Goal: Task Accomplishment & Management: Use online tool/utility

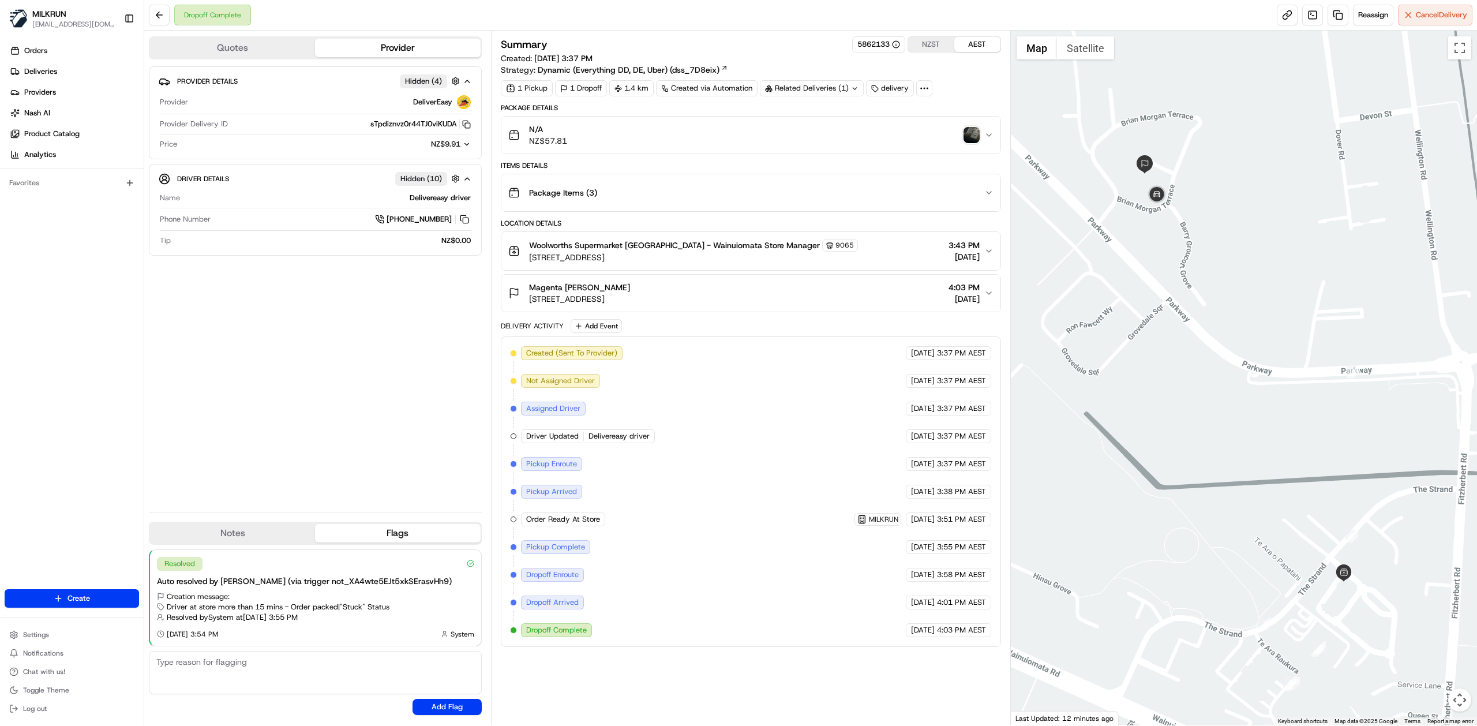
click at [972, 129] on img "button" at bounding box center [971, 135] width 16 height 16
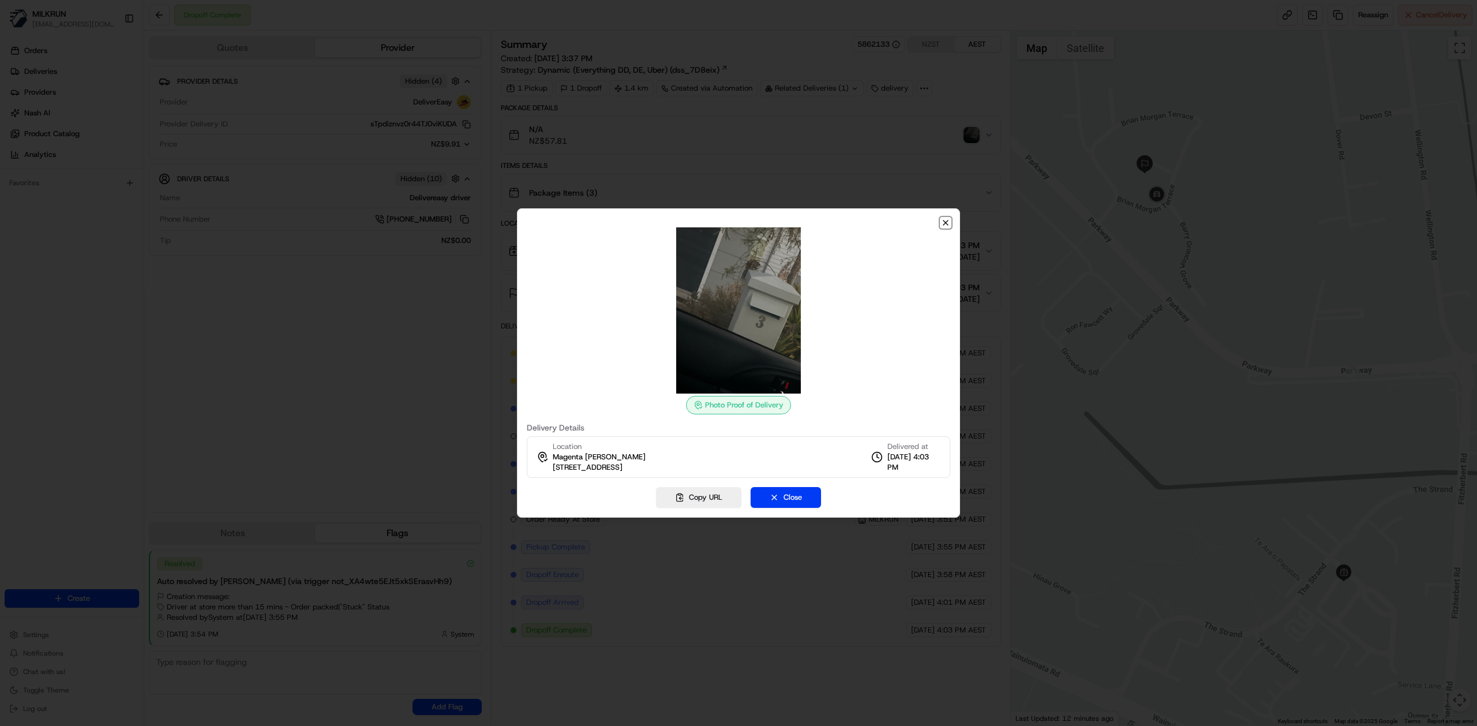
click at [943, 223] on icon "button" at bounding box center [945, 222] width 9 height 9
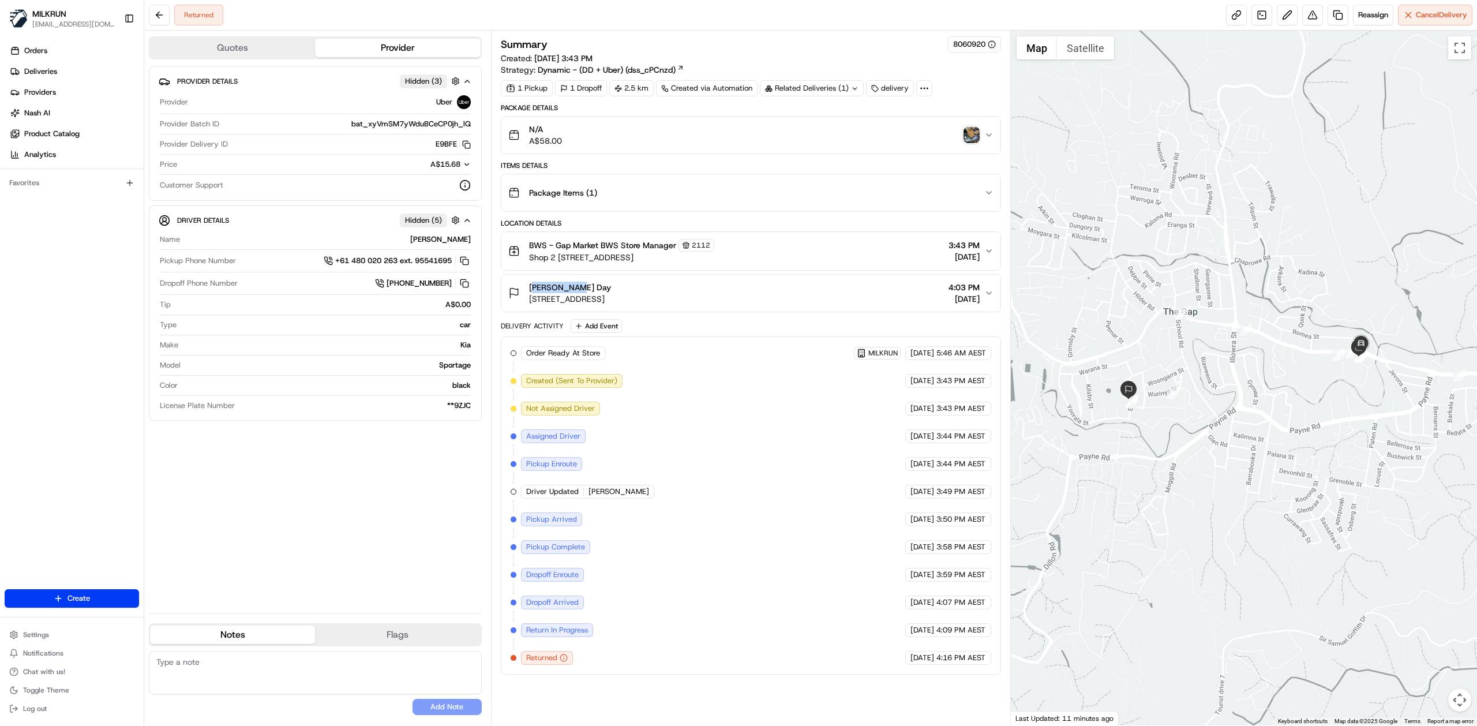
drag, startPoint x: 575, startPoint y: 290, endPoint x: 501, endPoint y: 294, distance: 74.5
click at [501, 294] on button "Lyndal Day 16 Elgata St, The Gap, QLD 4061, AU 4:03 PM 20/08/2025" at bounding box center [750, 293] width 499 height 37
click at [766, 501] on div "Order Ready At Store MILKRUN 20/08/2025 5:46 AM AEST Created (Sent To Provider)…" at bounding box center [751, 505] width 481 height 318
drag, startPoint x: 423, startPoint y: 148, endPoint x: 171, endPoint y: 224, distance: 263.4
click at [458, 146] on div "E9BFE Copy del_7PcS9fb3R76yZejFzx6b_g E9BFE" at bounding box center [352, 144] width 238 height 10
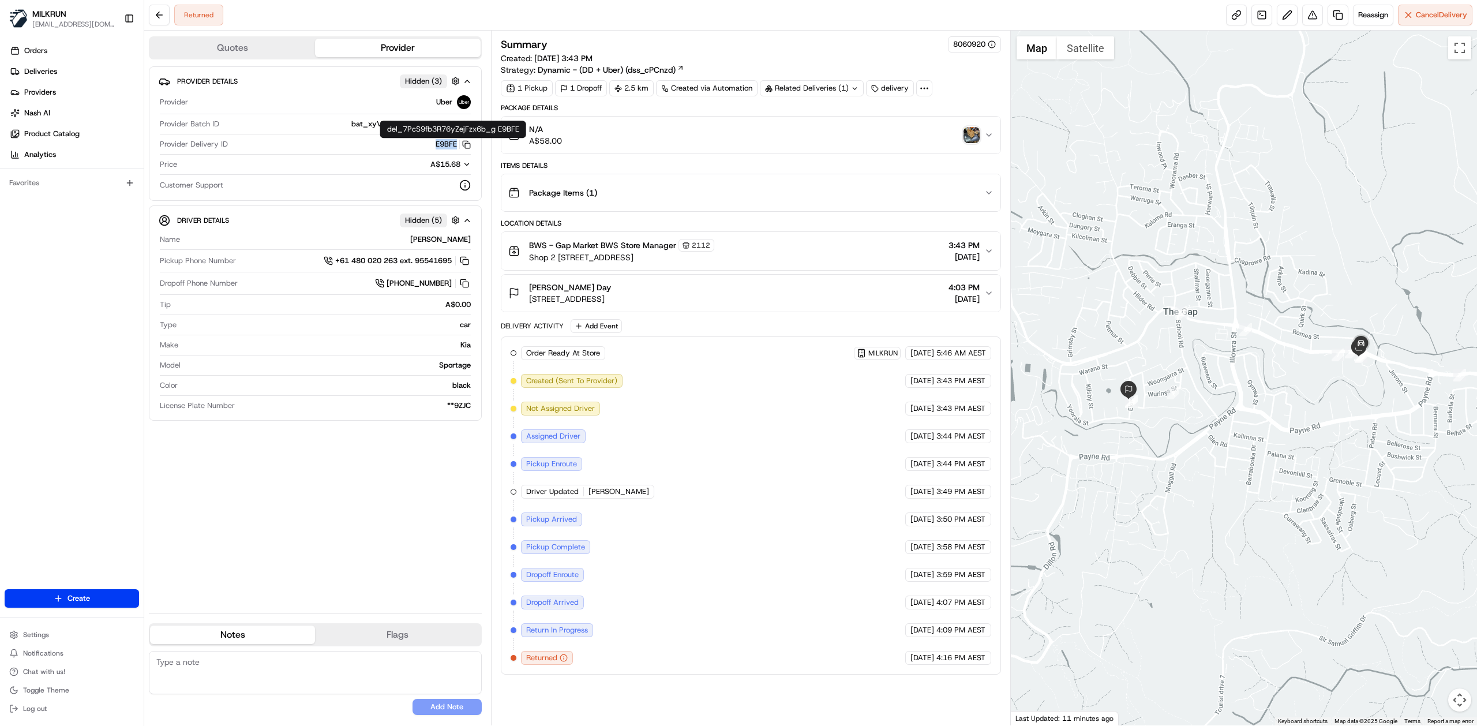
copy button "E9BFE"
drag, startPoint x: 583, startPoint y: 287, endPoint x: 527, endPoint y: 290, distance: 56.0
click at [527, 290] on div "Lyndal Day 16 Elgata St, The Gap, QLD 4061, AU" at bounding box center [559, 293] width 103 height 23
copy span "Lyndal Day"
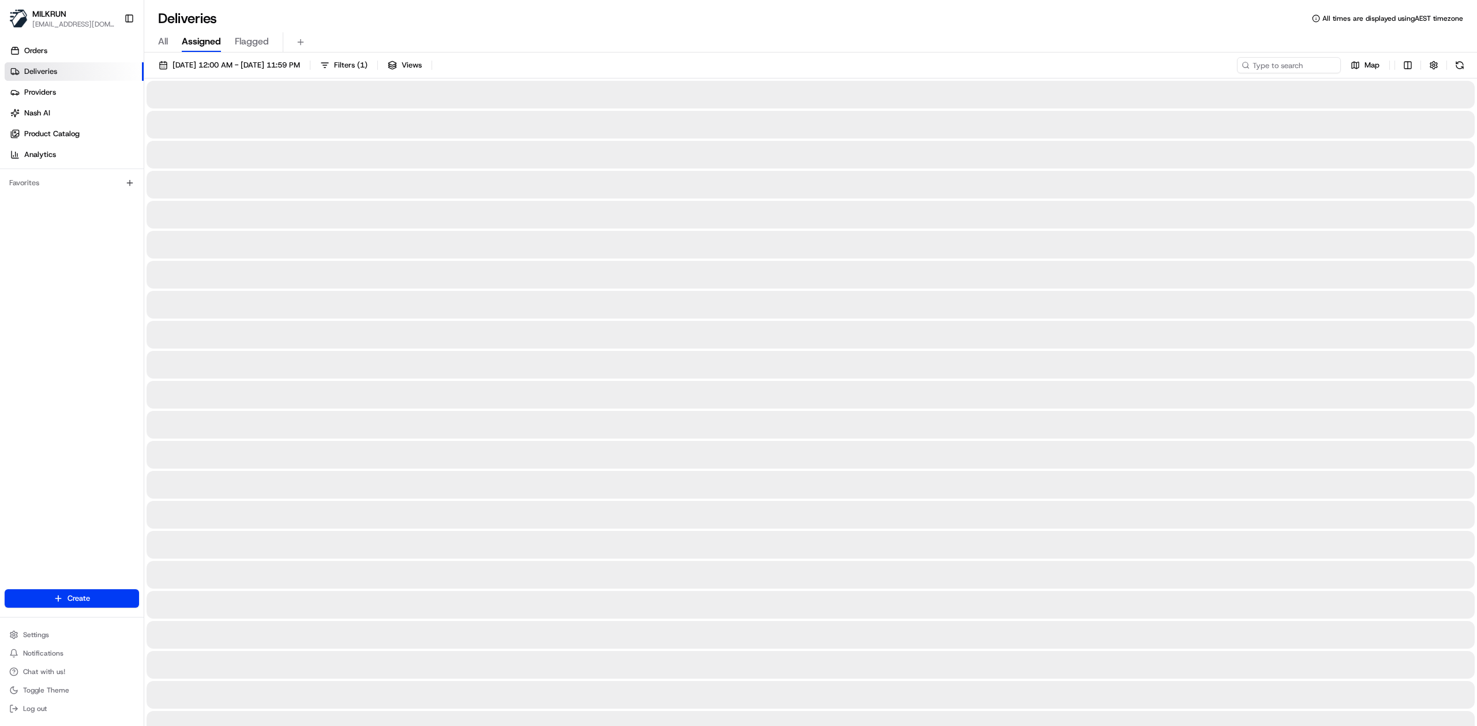
click at [158, 44] on span "All" at bounding box center [163, 42] width 10 height 14
click at [1270, 65] on input at bounding box center [1271, 65] width 138 height 16
paste input "[PERSON_NAME]"
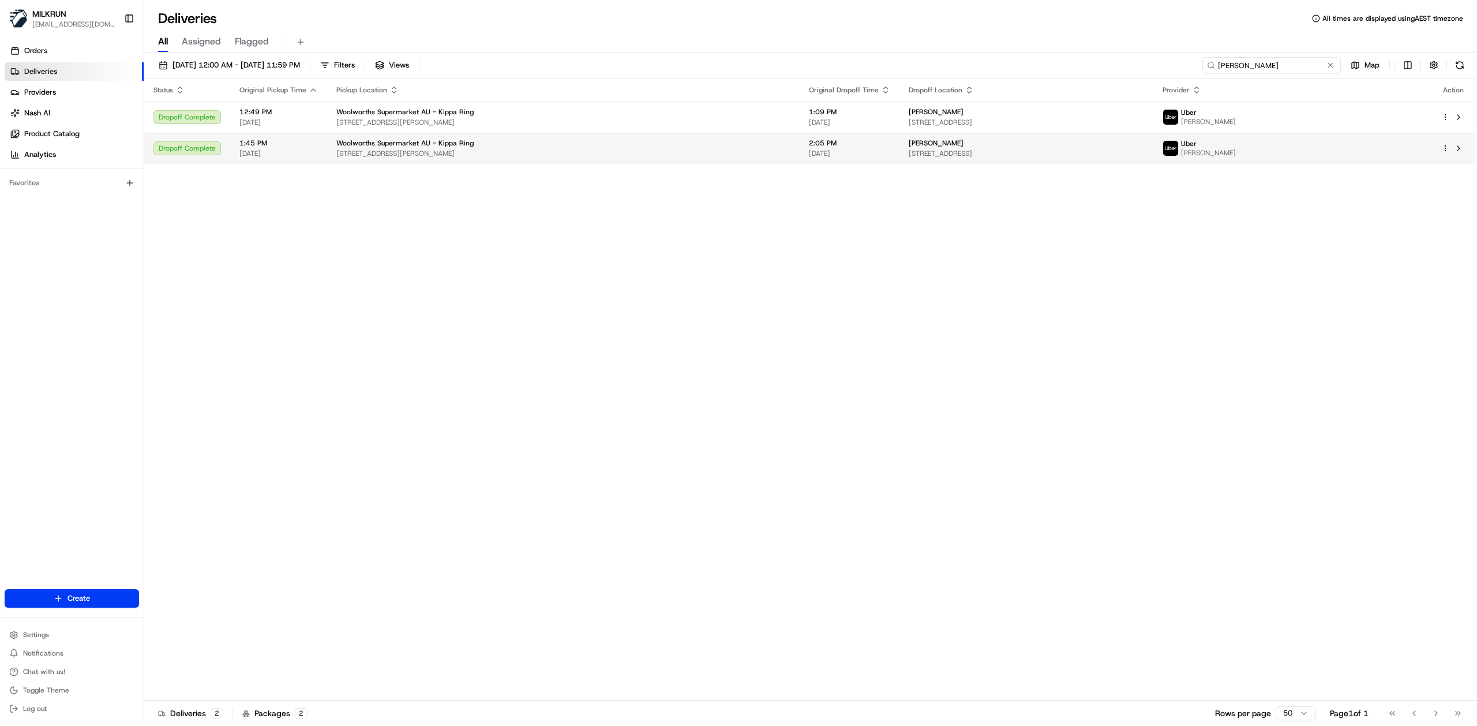
type input "[PERSON_NAME]"
click at [703, 151] on span "[STREET_ADDRESS][PERSON_NAME]" at bounding box center [563, 153] width 454 height 9
click at [637, 160] on td "Woolworths Supermarket AU - Kippa Ring Anzac Ave & Boardman Rd, Kippa-Ring, QLD…" at bounding box center [563, 148] width 473 height 31
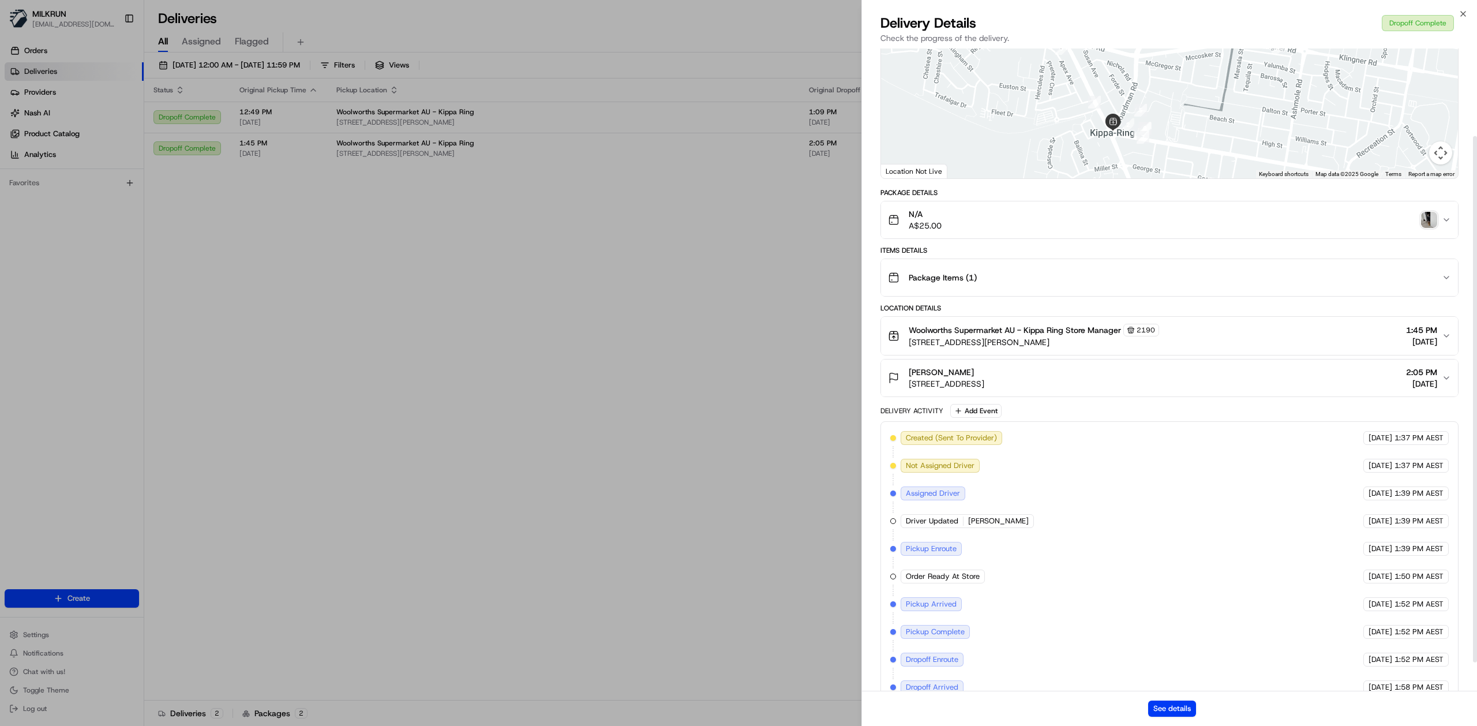
scroll to position [142, 0]
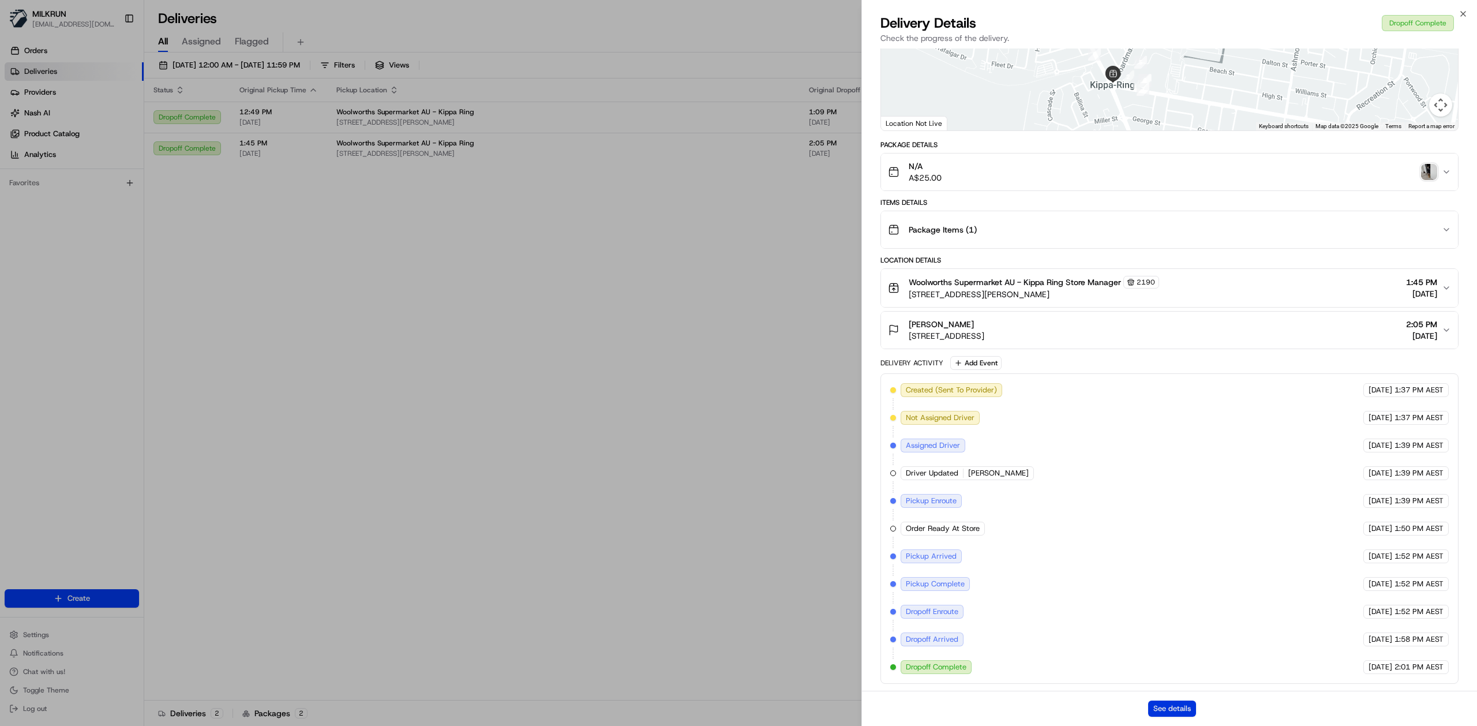
click at [1184, 709] on button "See details" at bounding box center [1172, 708] width 48 height 16
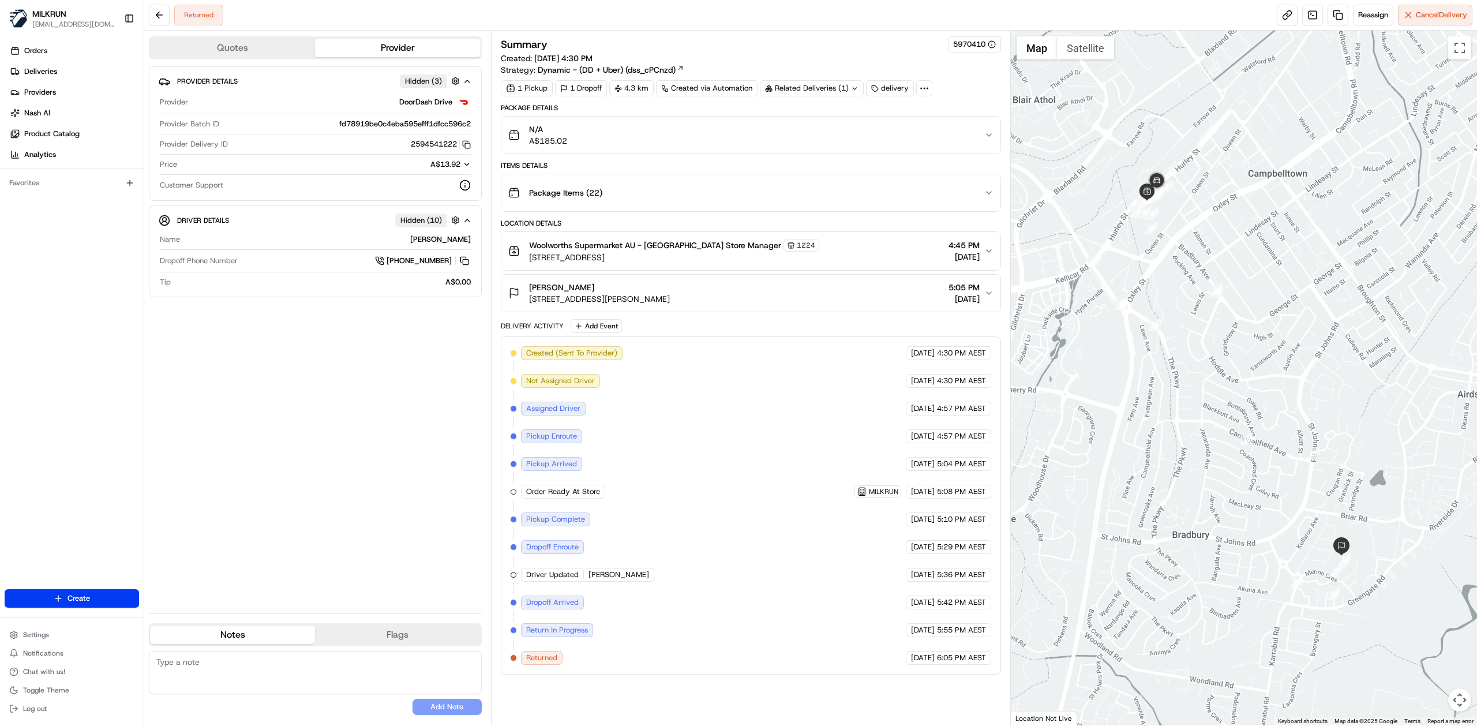
click at [703, 298] on div "clarissa mckenzie 19 Rowley Pl, Airds, NSW 2560, AU 5:05 PM 20/08/2025" at bounding box center [746, 293] width 476 height 23
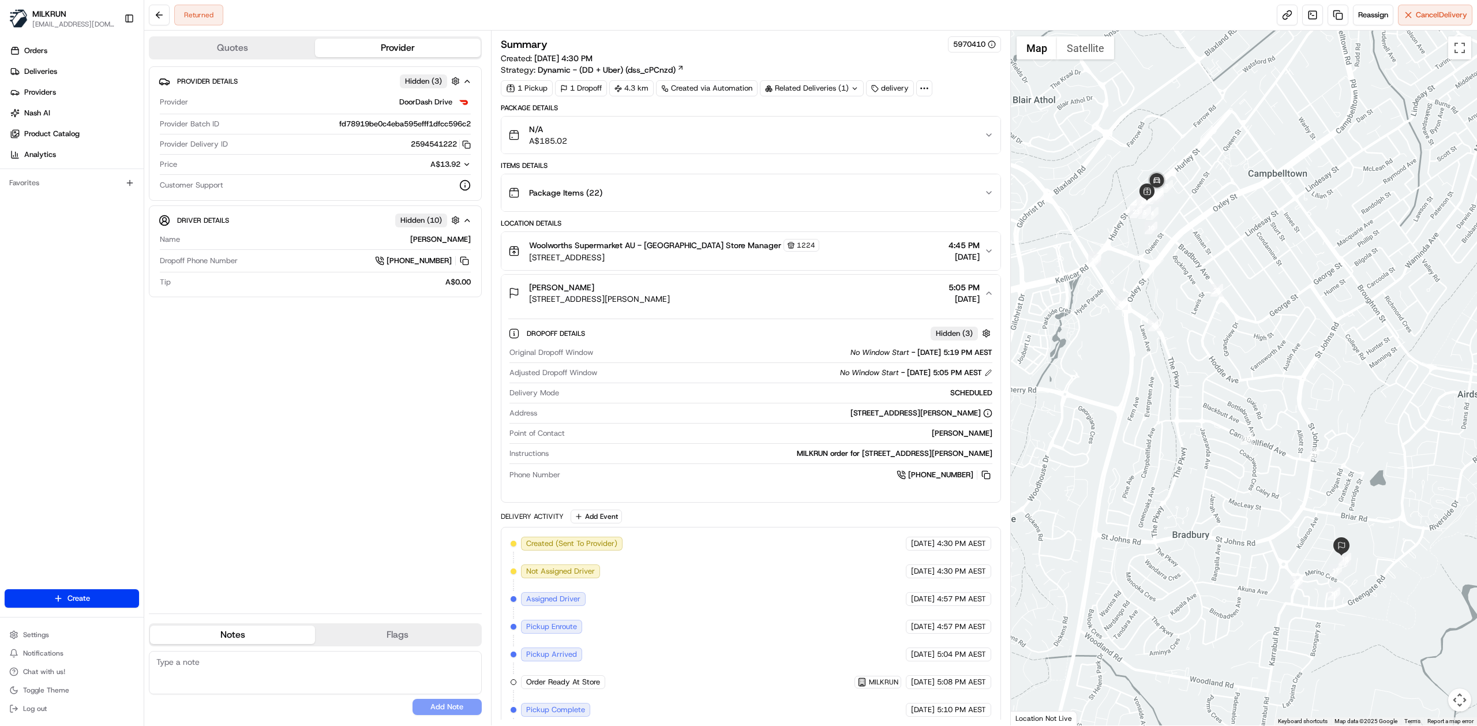
click at [913, 297] on div "clarissa mckenzie 19 Rowley Pl, Airds, NSW 2560, AU 5:05 PM 20/08/2025" at bounding box center [746, 293] width 476 height 23
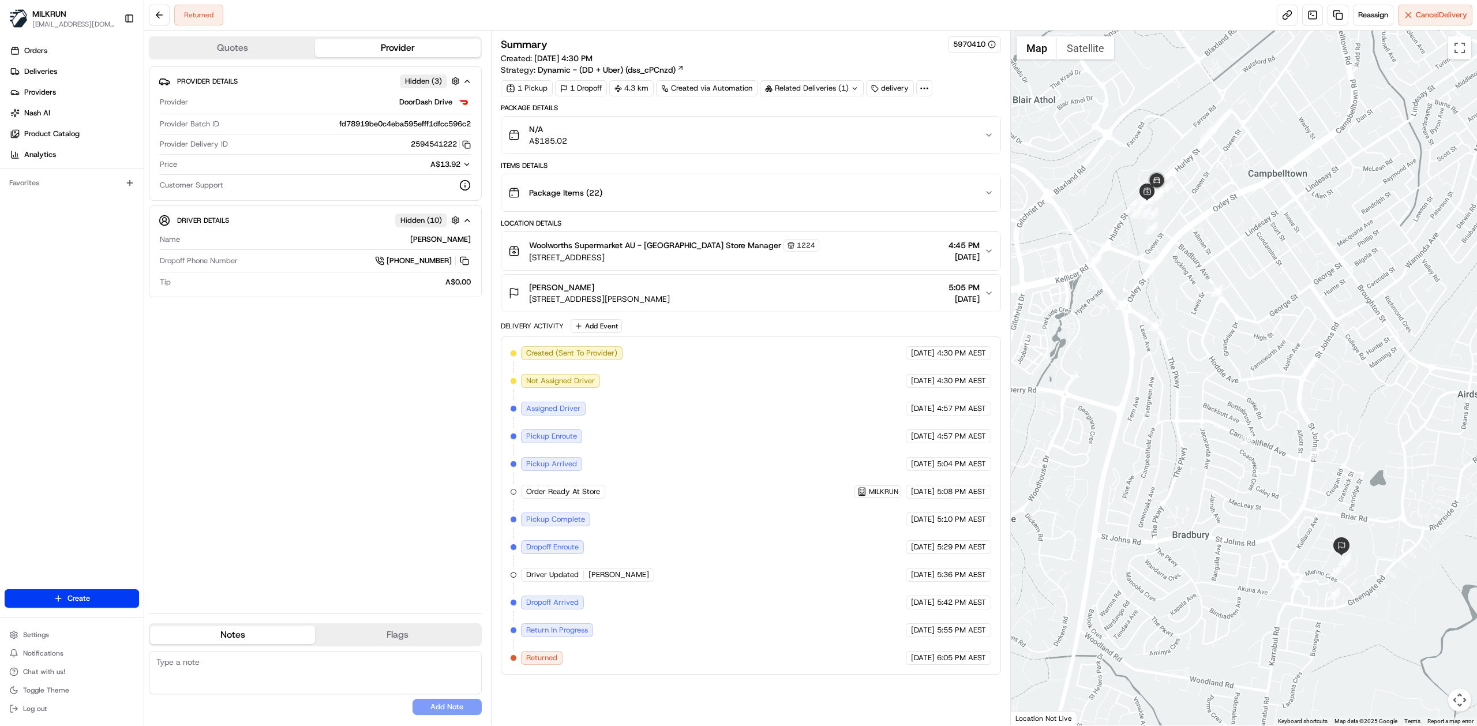
drag, startPoint x: 697, startPoint y: 128, endPoint x: 692, endPoint y: 152, distance: 24.7
click at [697, 129] on div "N/A A$185.02" at bounding box center [746, 134] width 476 height 23
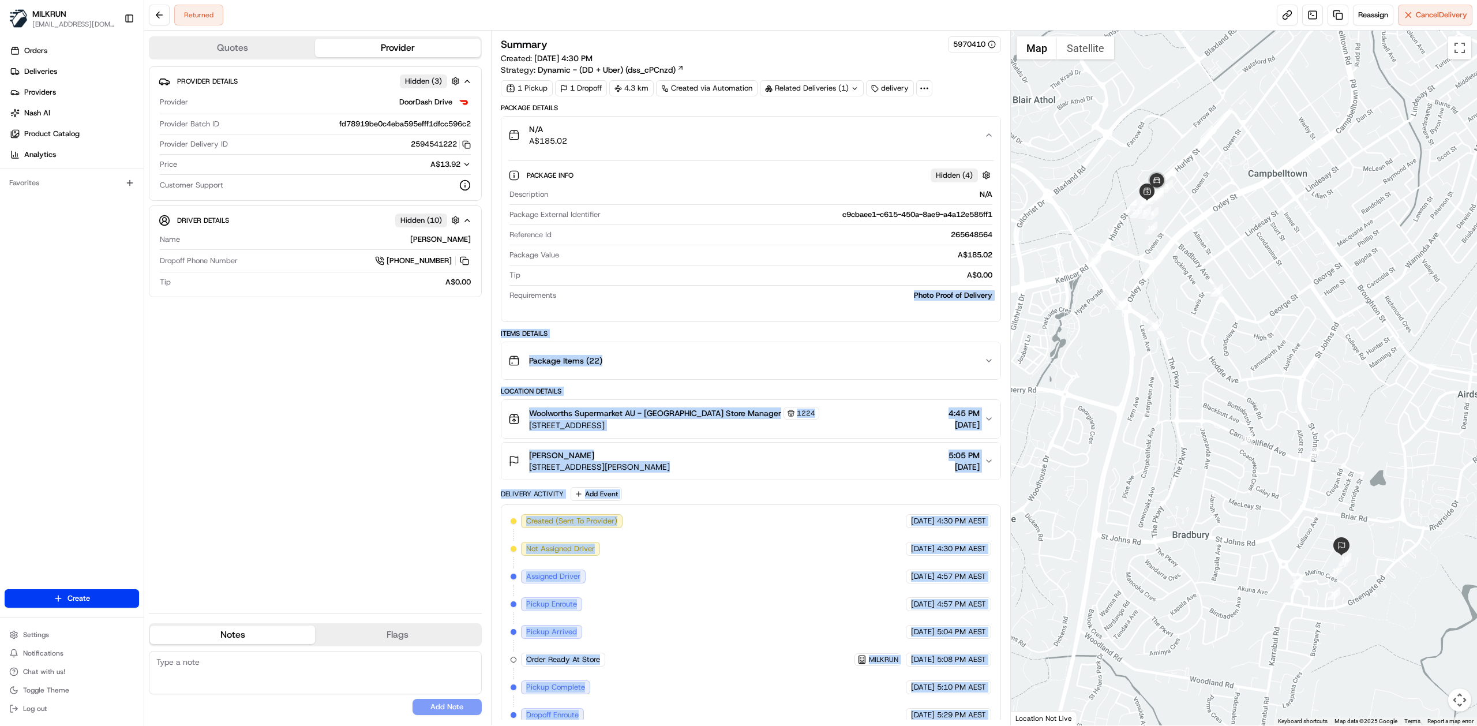
drag, startPoint x: 913, startPoint y: 294, endPoint x: 965, endPoint y: 292, distance: 52.6
click at [984, 293] on div "Package Info Hidden ( 4 ) Description N/A Package External Identifier c9cbaee1-…" at bounding box center [750, 232] width 499 height 159
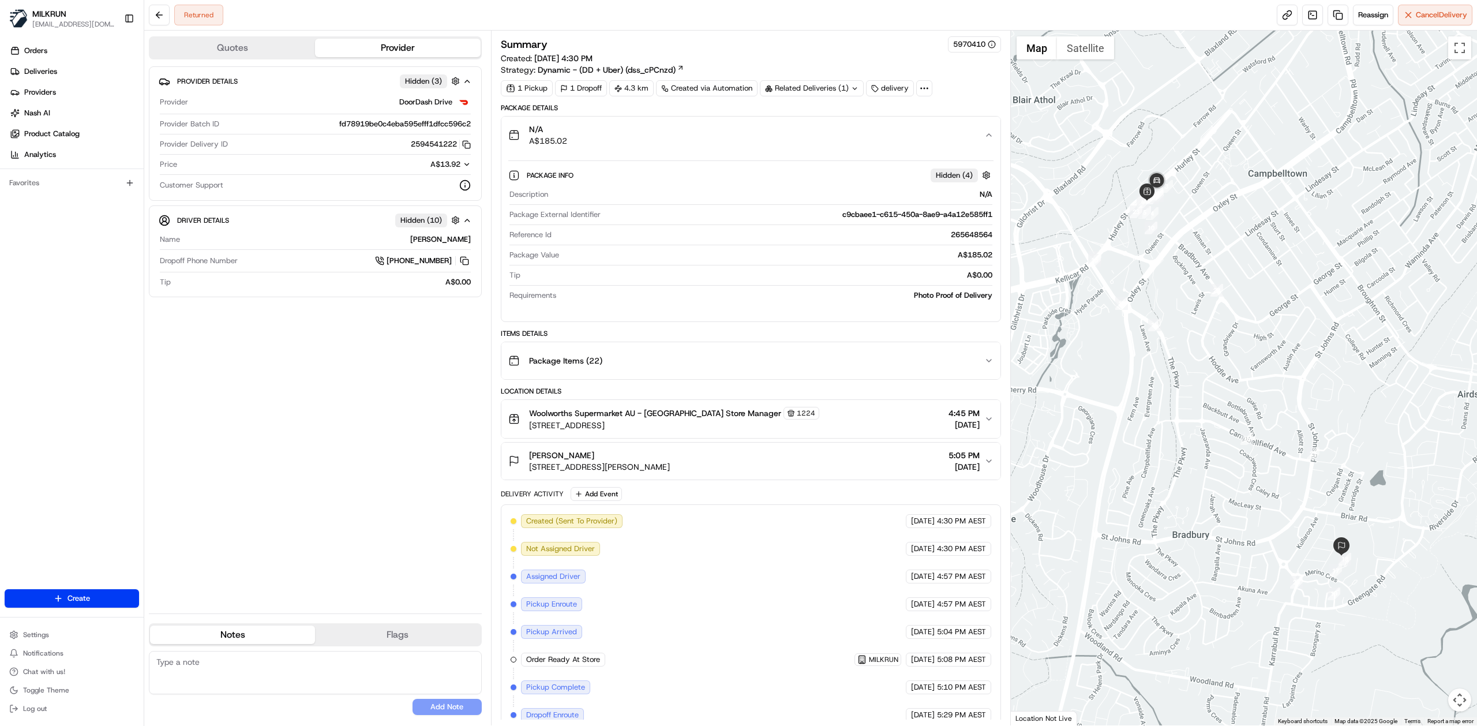
click at [845, 288] on div "Description N/A Package External Identifier c9cbaee1-c615-450a-8ae9-a4a12e585ff…" at bounding box center [750, 245] width 485 height 121
click at [728, 132] on div "N/A A$185.02" at bounding box center [746, 134] width 476 height 23
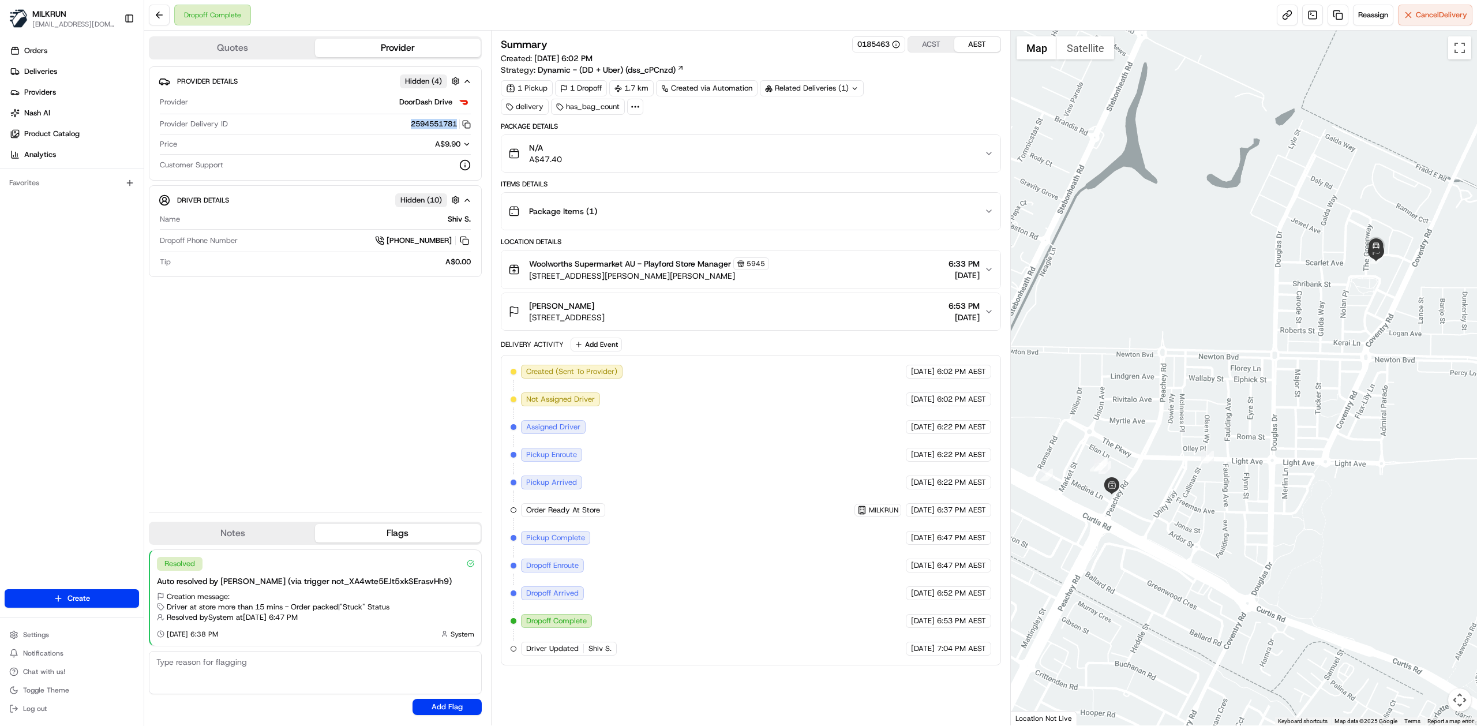
drag, startPoint x: 397, startPoint y: 123, endPoint x: 222, endPoint y: 194, distance: 189.2
click at [455, 123] on div "2594551781 Copy 9d2035dd-602c-48cc-b96d-3b7dae3e3e26_2594551781" at bounding box center [352, 124] width 238 height 10
copy button "2594551781"
click at [988, 312] on icon "button" at bounding box center [988, 311] width 9 height 9
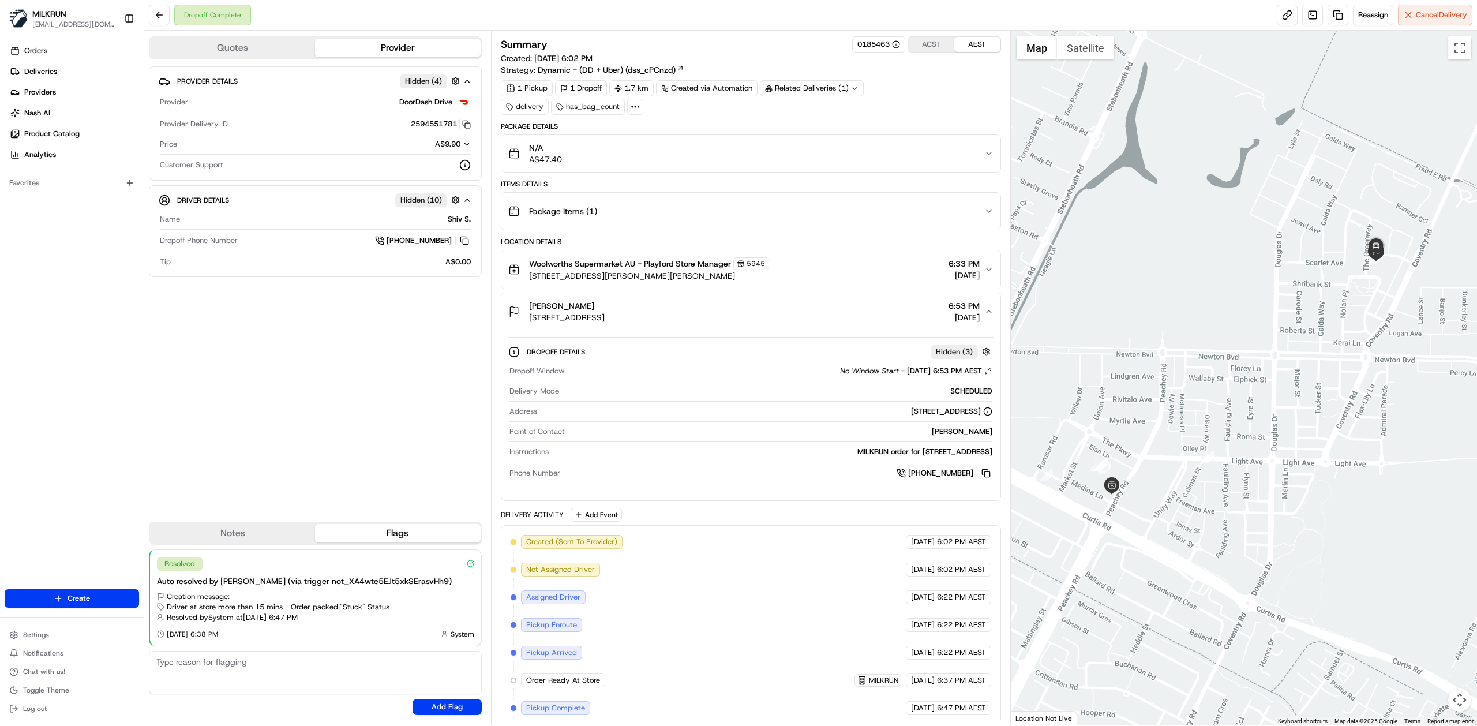
click at [949, 159] on div "N/A A$47.40" at bounding box center [746, 153] width 476 height 23
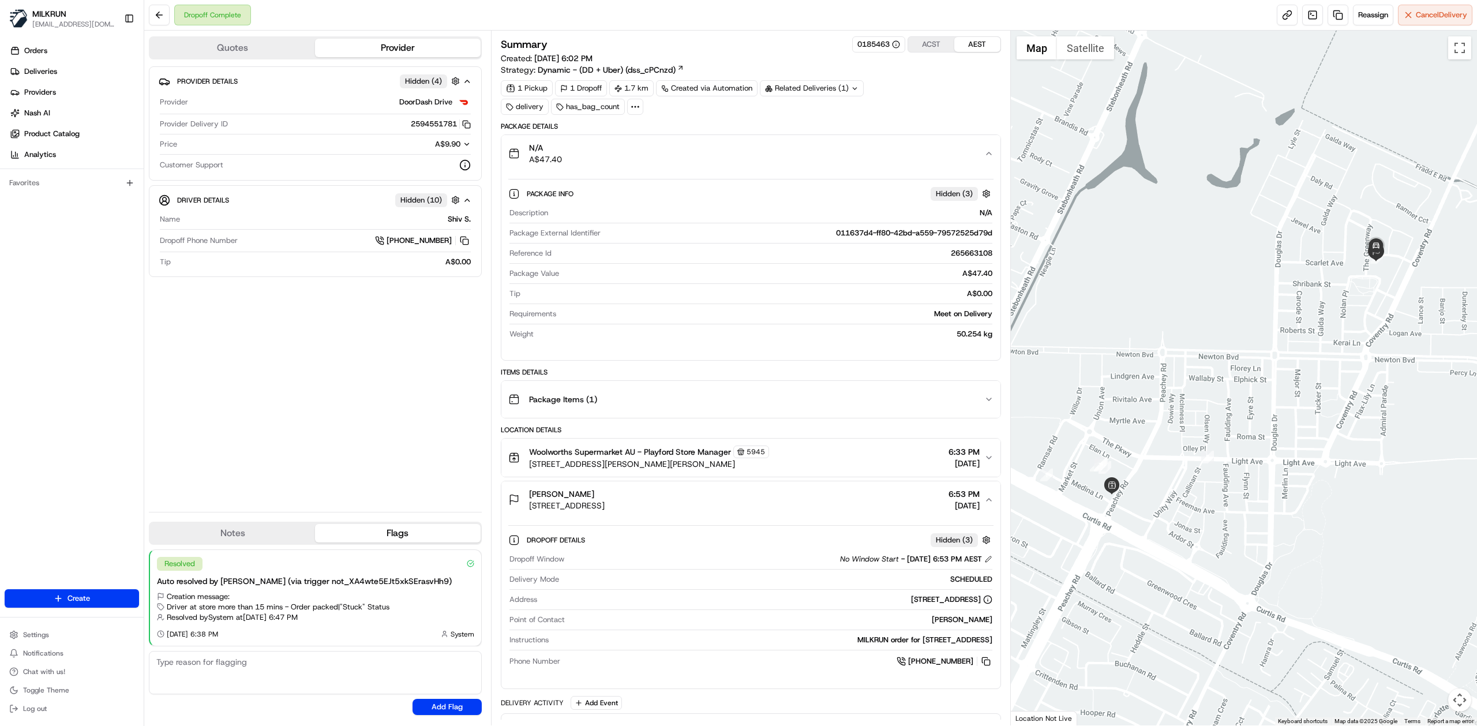
click at [949, 159] on div "N/A A$47.40" at bounding box center [746, 153] width 476 height 23
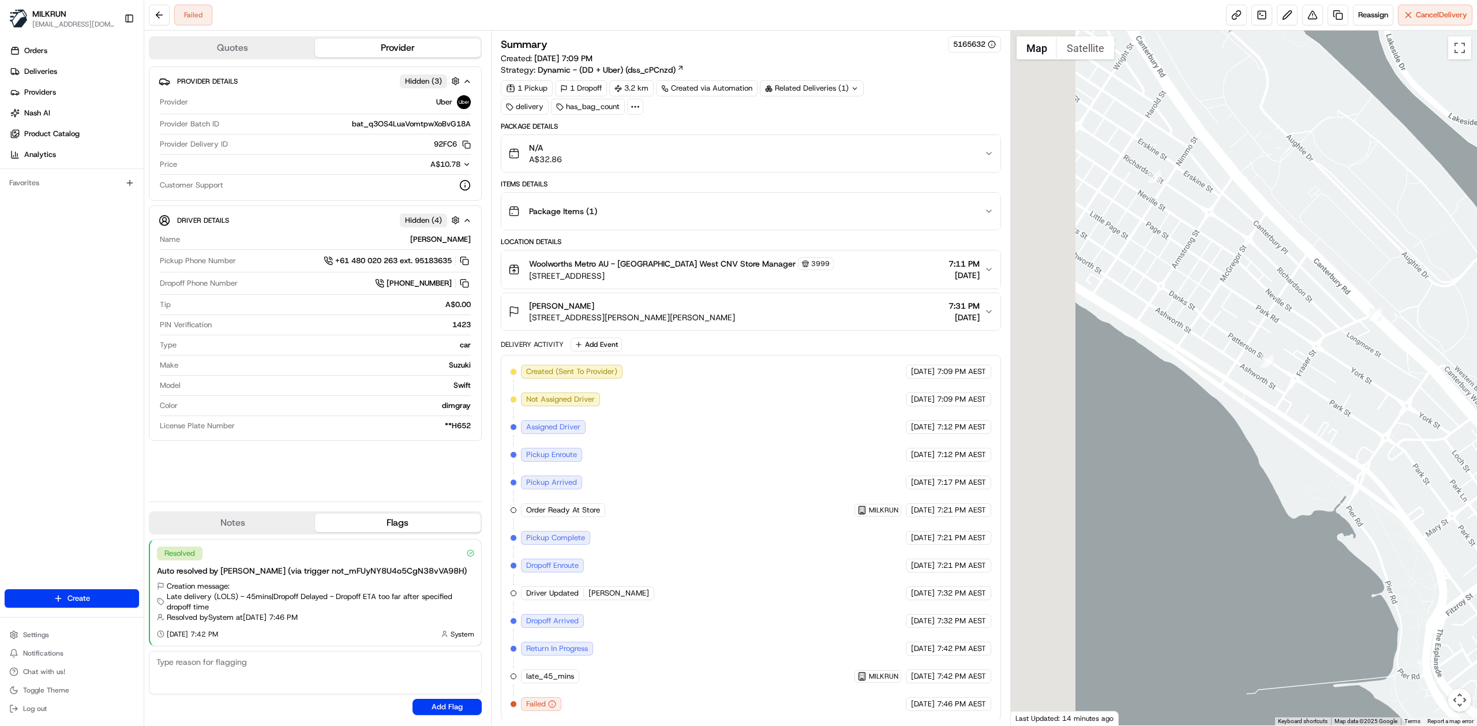
drag, startPoint x: 1212, startPoint y: 370, endPoint x: 1437, endPoint y: 418, distance: 230.0
click at [984, 418] on div at bounding box center [1244, 378] width 467 height 695
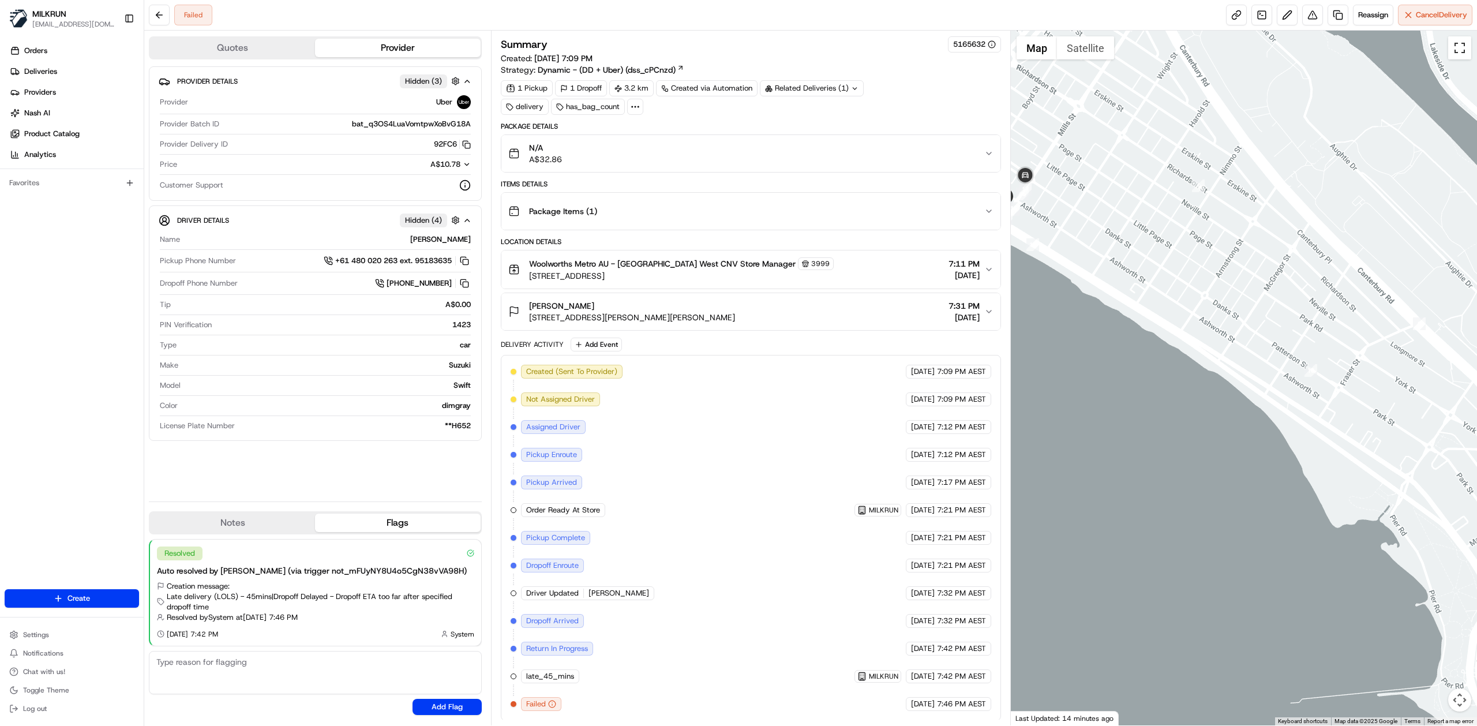
click at [984, 51] on button "Toggle fullscreen view" at bounding box center [1459, 47] width 23 height 23
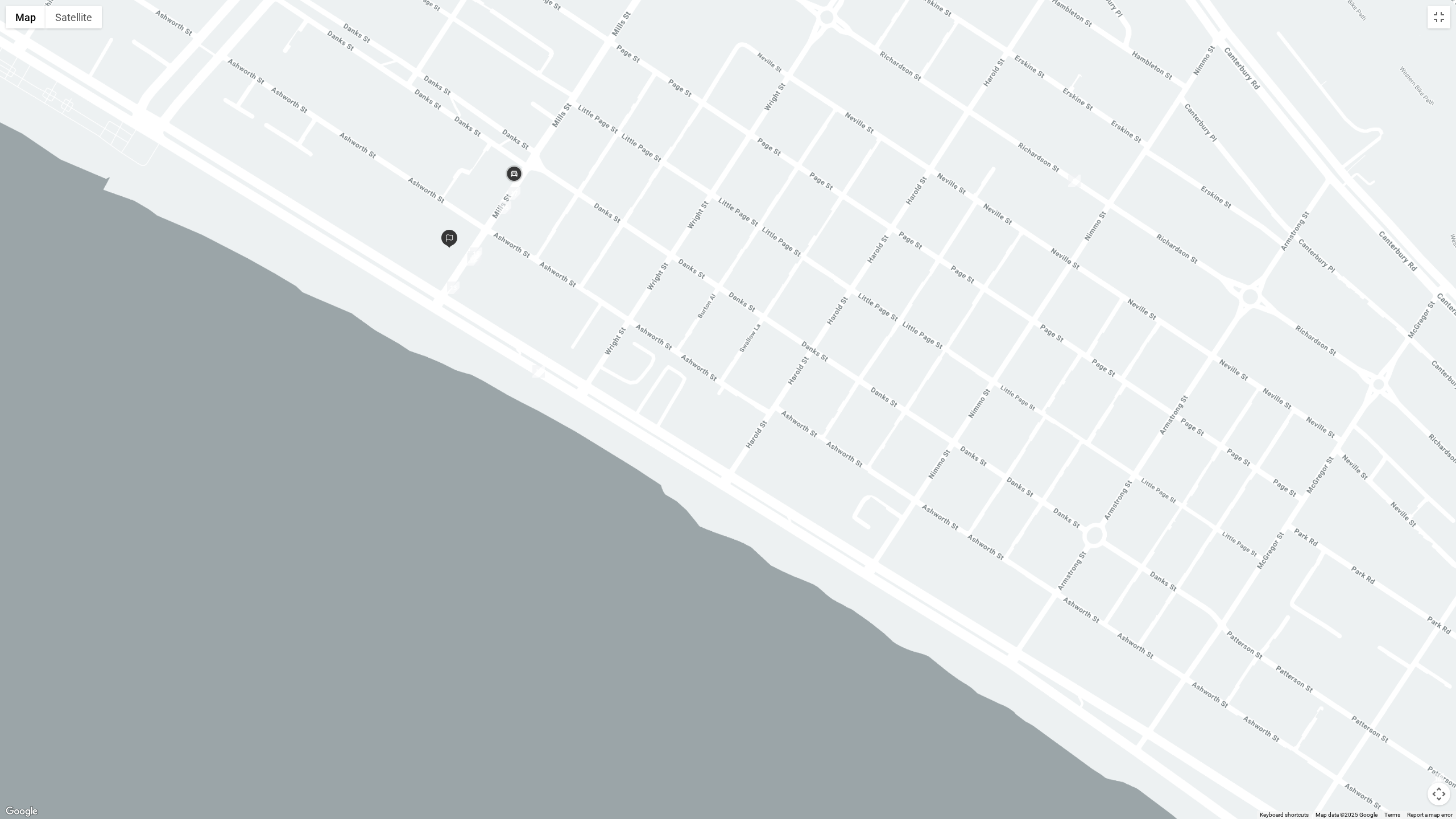
drag, startPoint x: 635, startPoint y: 314, endPoint x: 1079, endPoint y: 597, distance: 526.5
click at [970, 443] on div at bounding box center [728, 409] width 1456 height 819
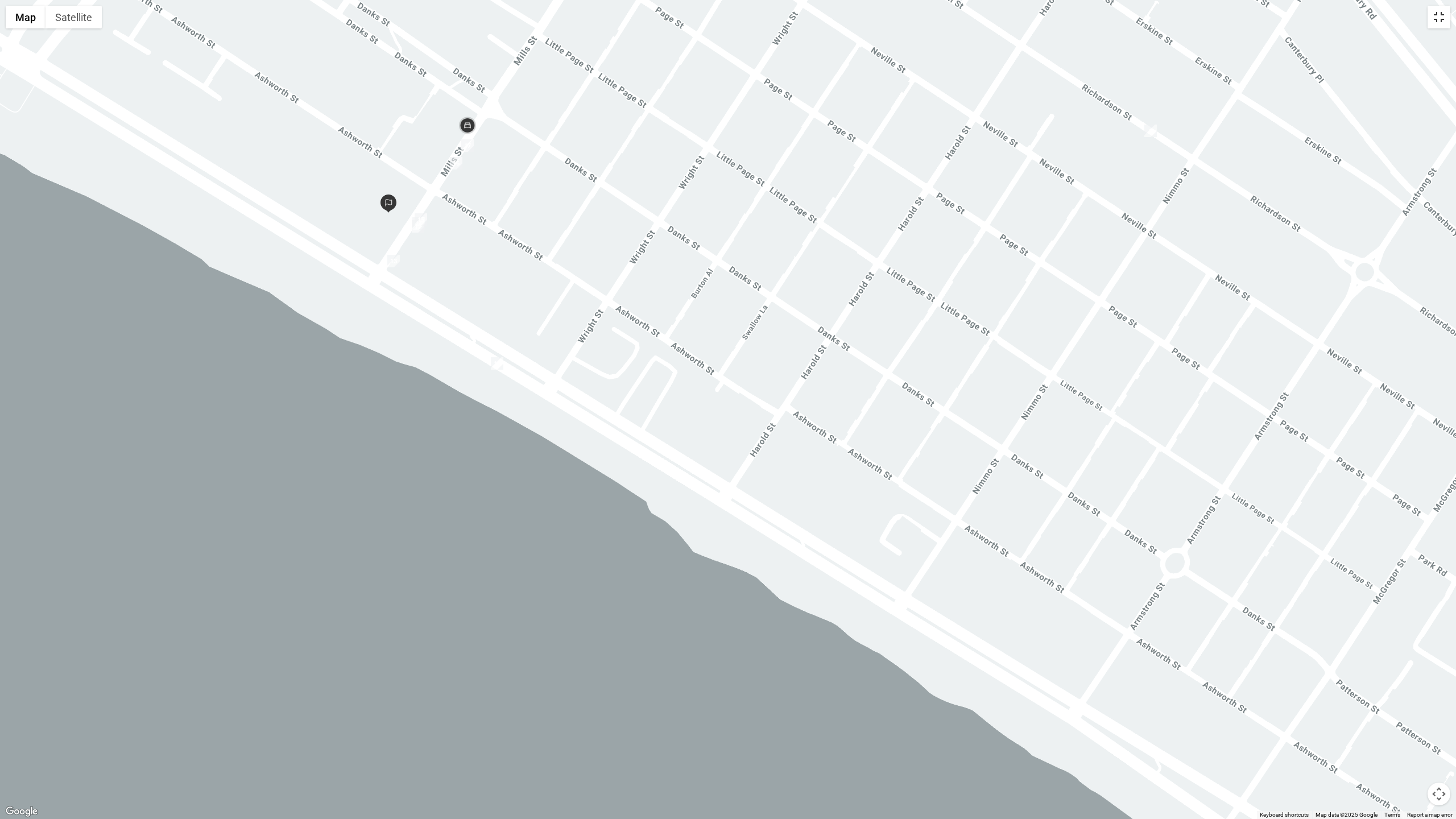
click at [970, 16] on button "Toggle fullscreen view" at bounding box center [1438, 17] width 23 height 23
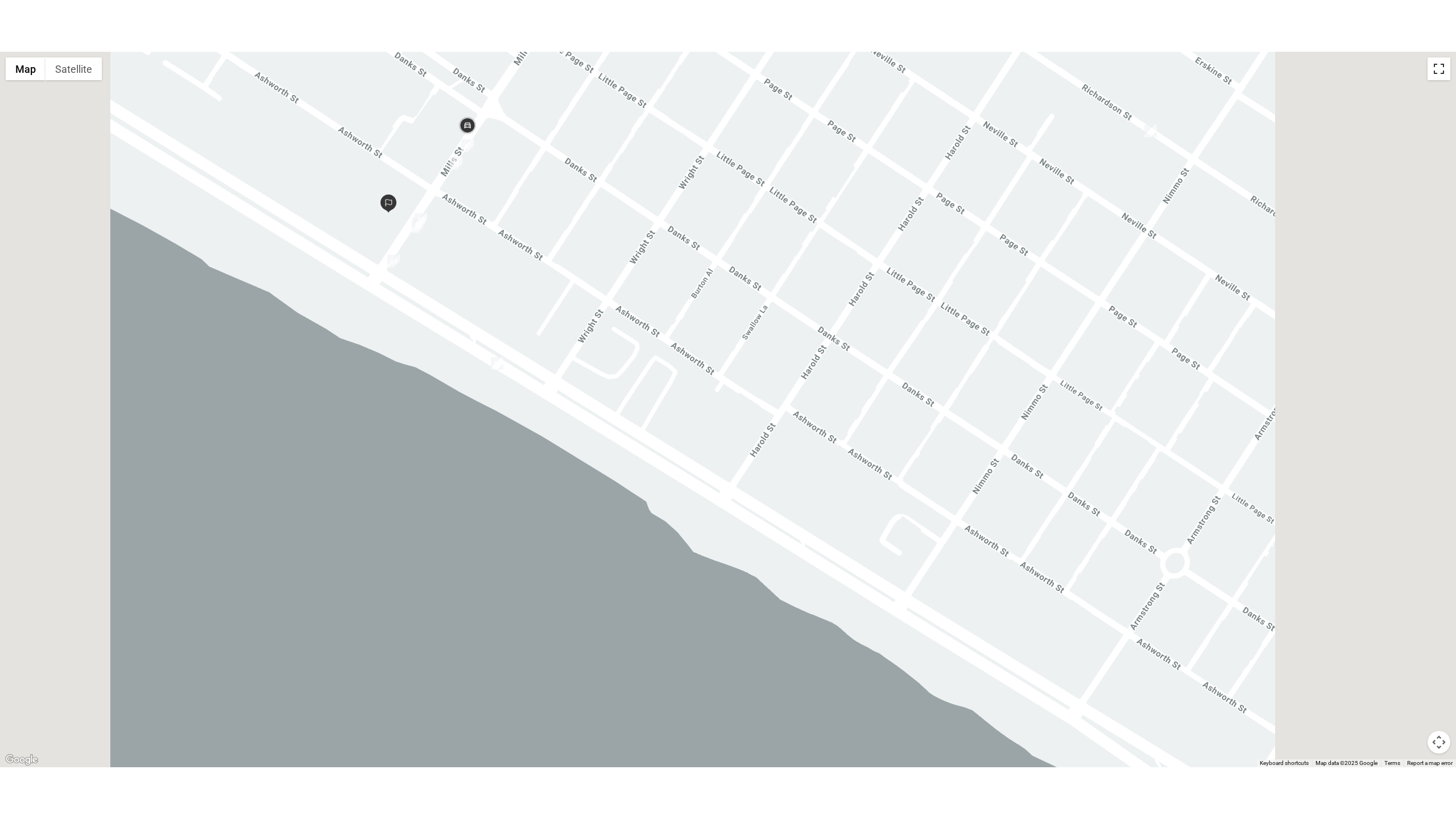
scroll to position [9, 0]
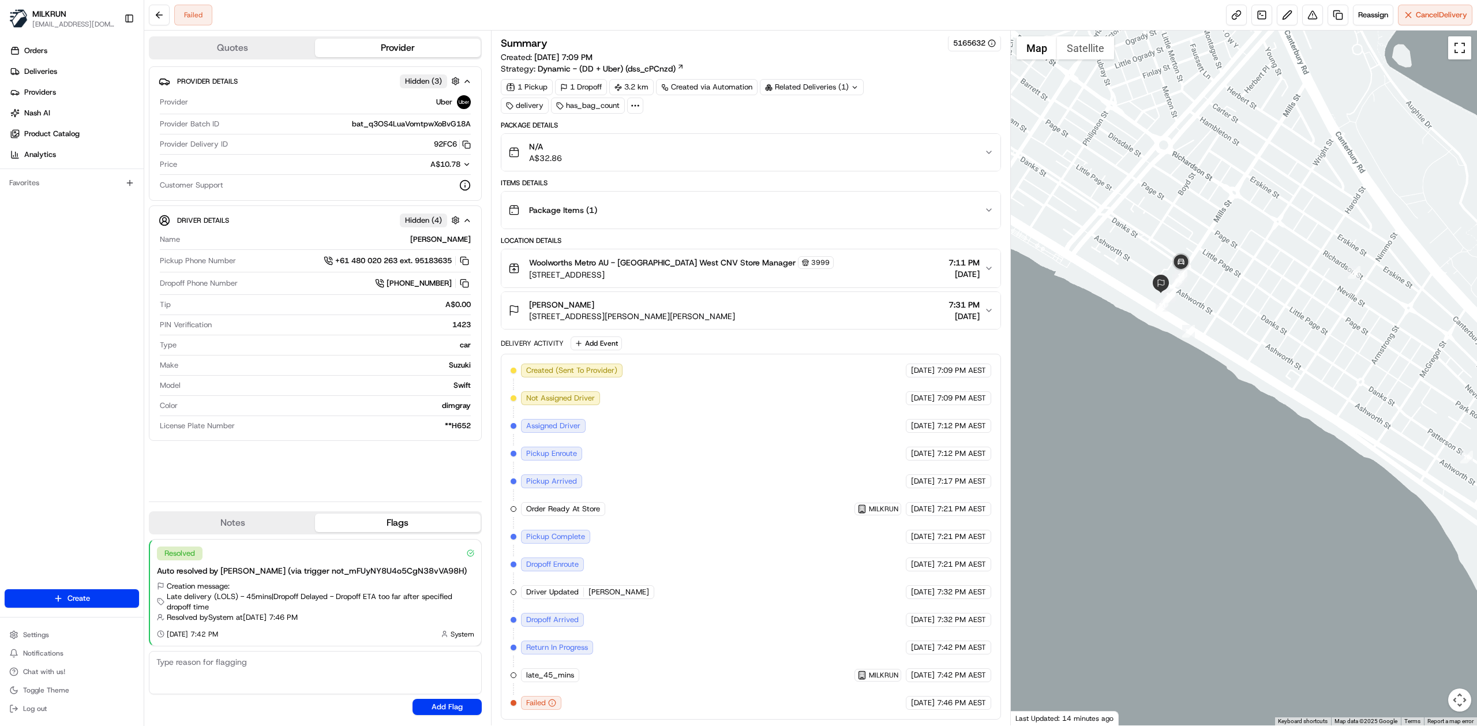
drag, startPoint x: 1455, startPoint y: 55, endPoint x: 1231, endPoint y: 178, distance: 255.9
click at [984, 55] on button "Toggle fullscreen view" at bounding box center [1459, 47] width 23 height 23
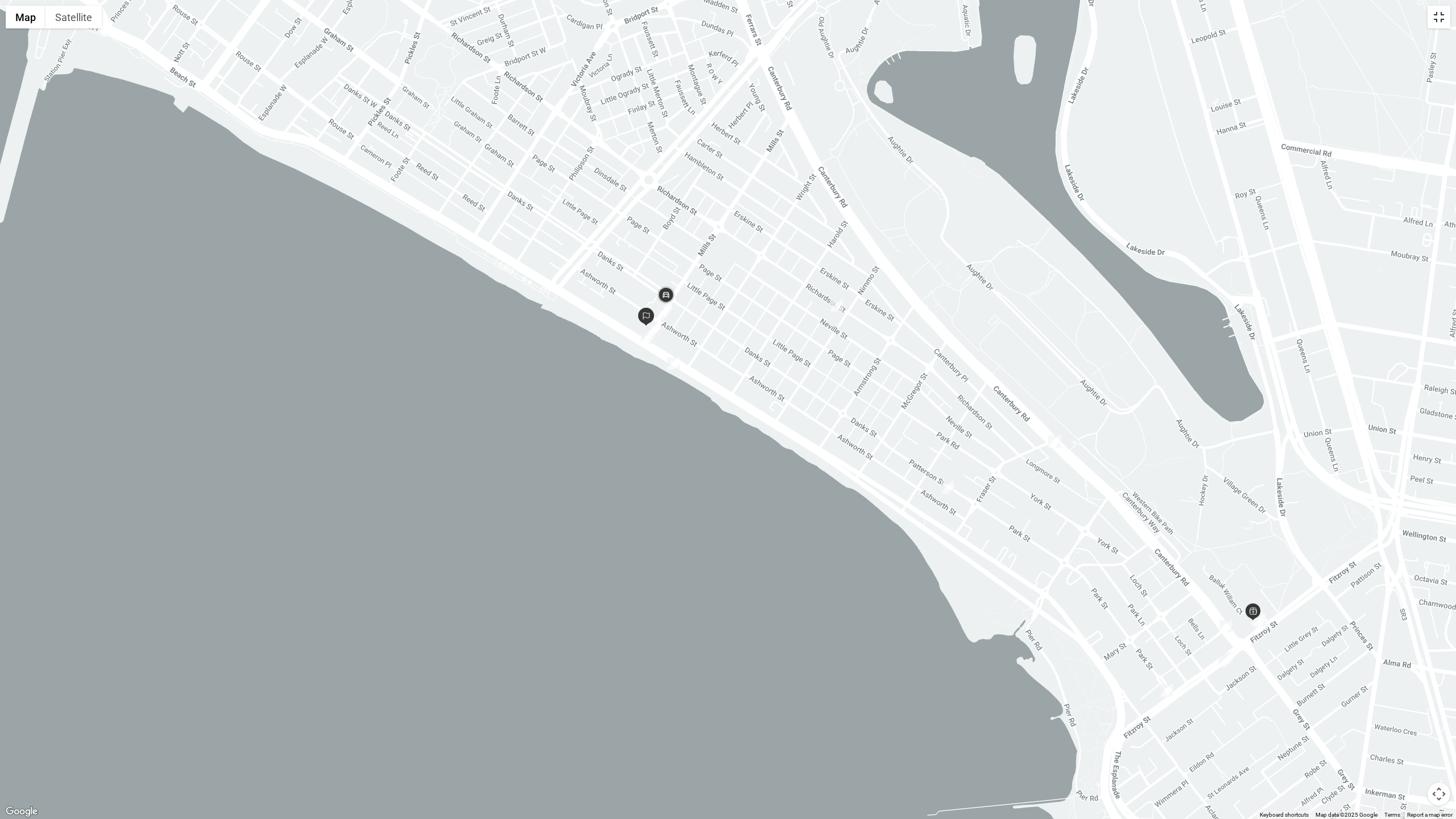
click at [970, 24] on button "Toggle fullscreen view" at bounding box center [1438, 17] width 23 height 23
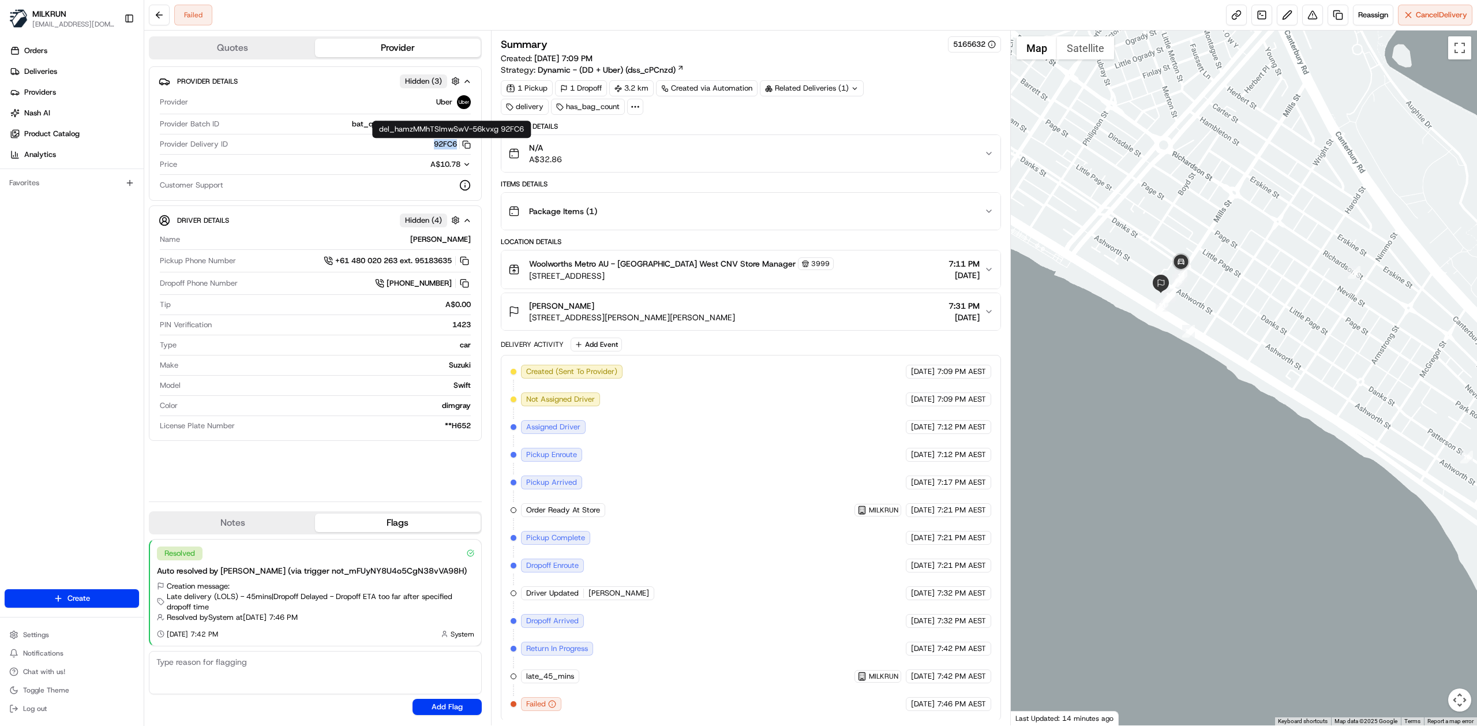
drag, startPoint x: 430, startPoint y: 141, endPoint x: 455, endPoint y: 147, distance: 25.5
click at [455, 147] on div "92FC6 Copy del_hamzMMhTSlmwSwV-56kvxg 92FC6" at bounding box center [352, 144] width 238 height 10
drag, startPoint x: 602, startPoint y: 307, endPoint x: 527, endPoint y: 309, distance: 75.0
click at [527, 309] on div "Carolyn Newall Unit 113/180 Mills St, Albert Park, VIC 3206, AU" at bounding box center [621, 311] width 227 height 23
copy span "Carolyn Newall"
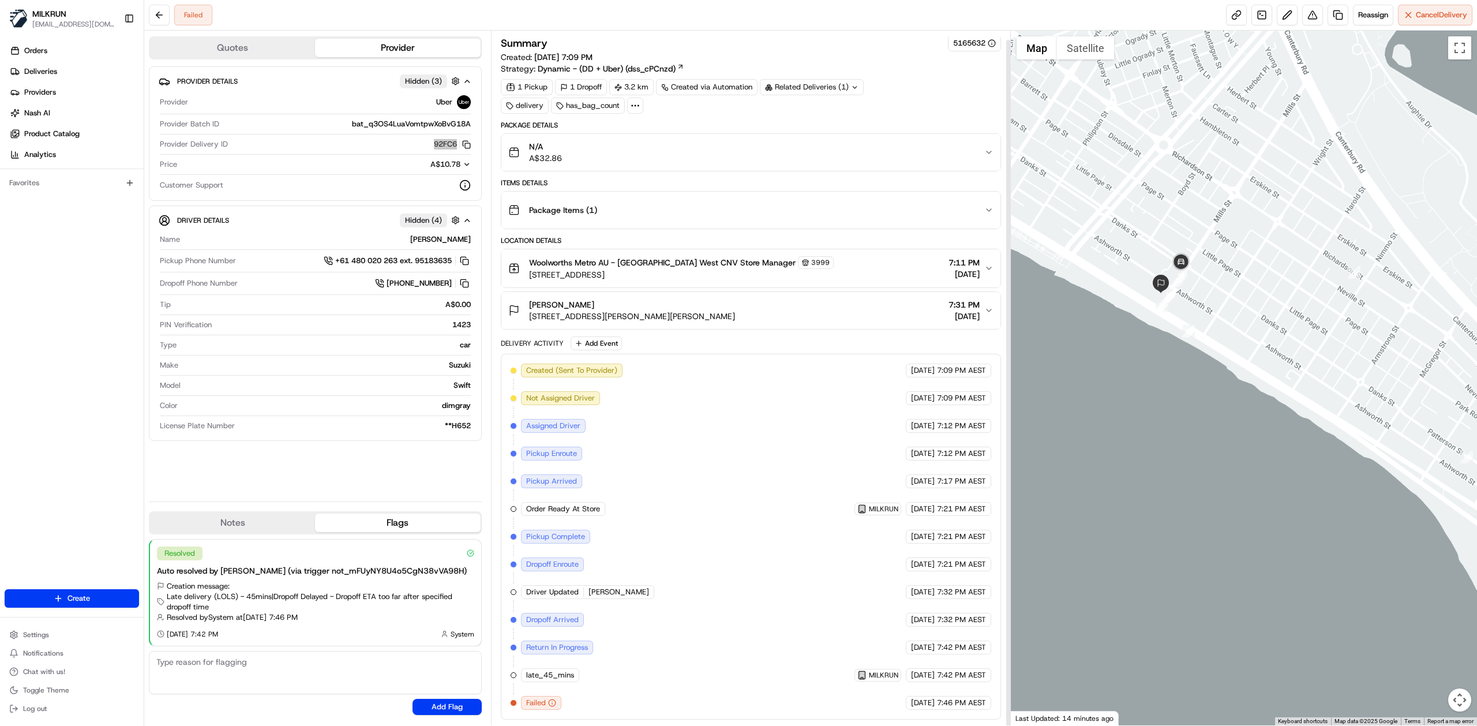
scroll to position [9, 0]
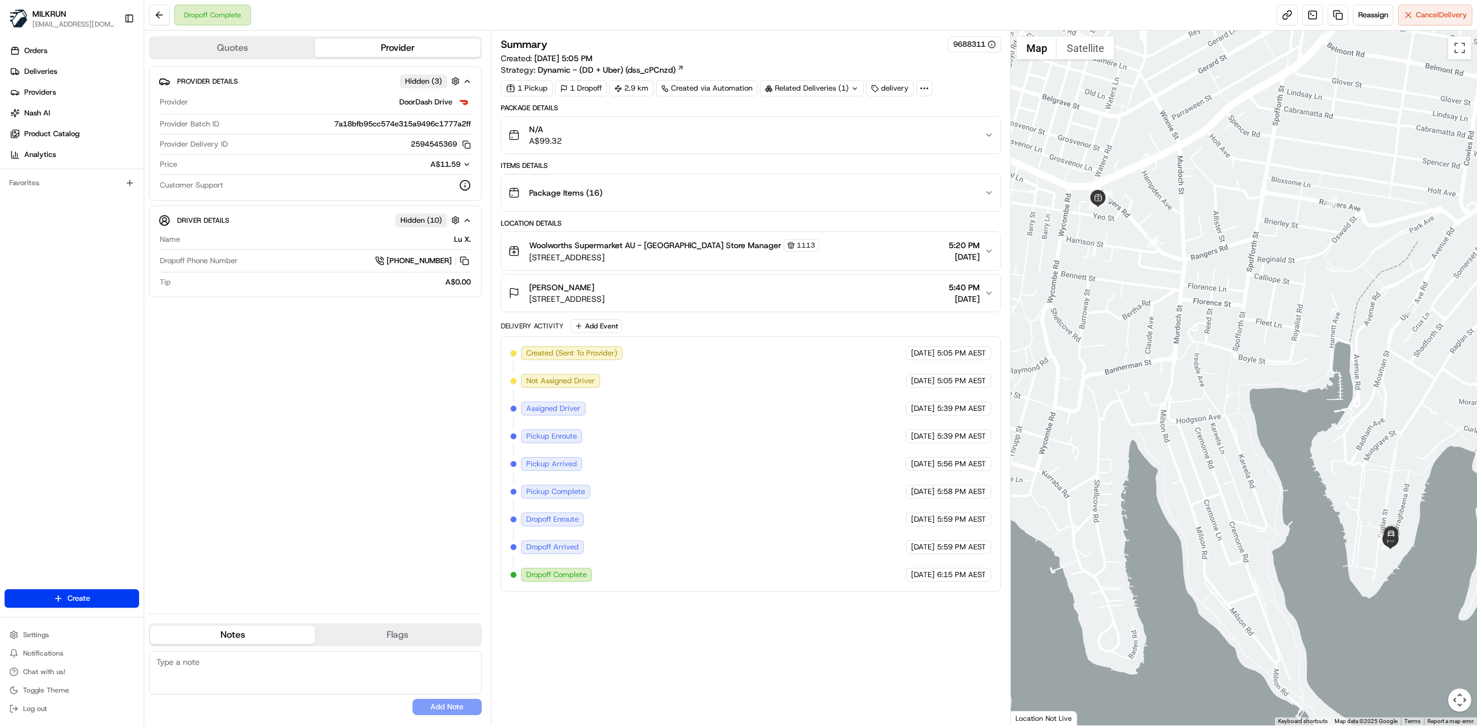
click at [618, 135] on div "N/A A$99.32" at bounding box center [746, 134] width 476 height 23
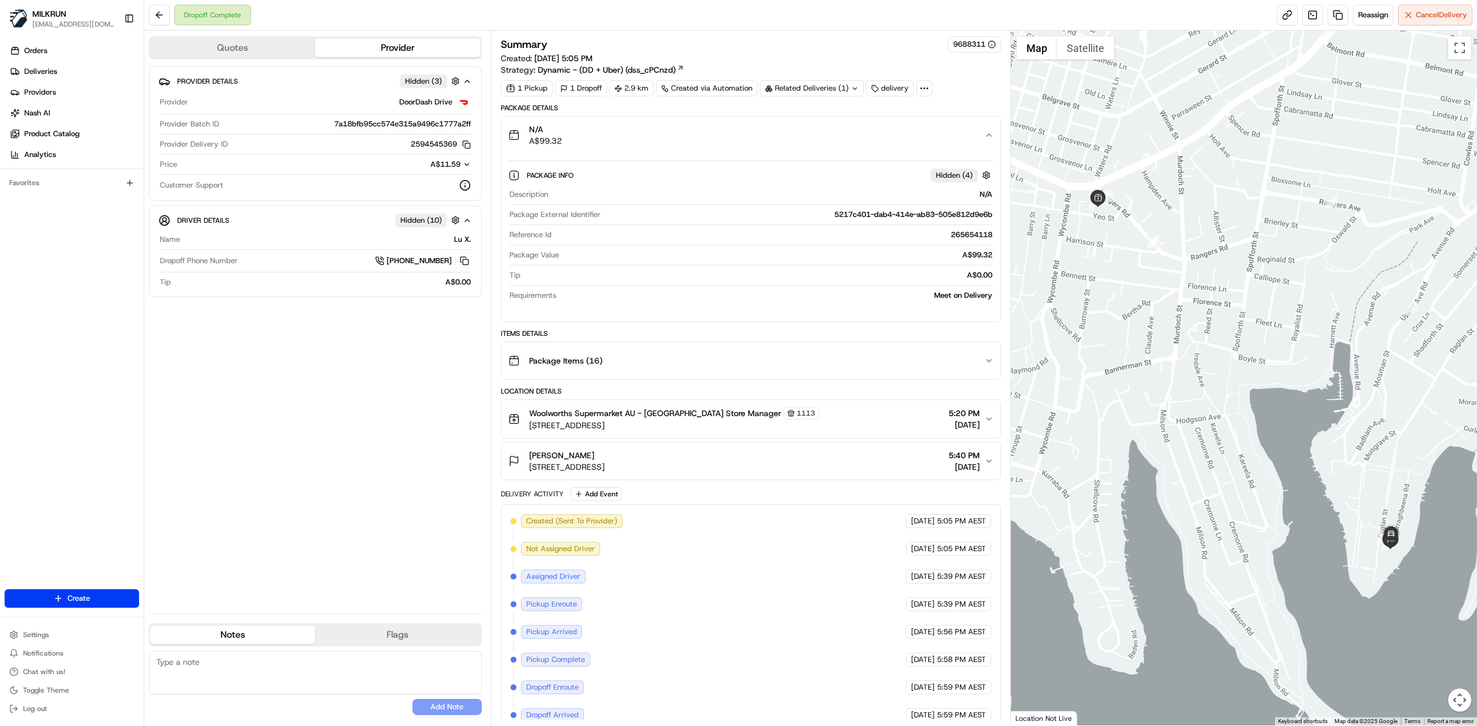
click at [618, 135] on div "N/A A$99.32" at bounding box center [746, 134] width 476 height 23
